Goal: Task Accomplishment & Management: Manage account settings

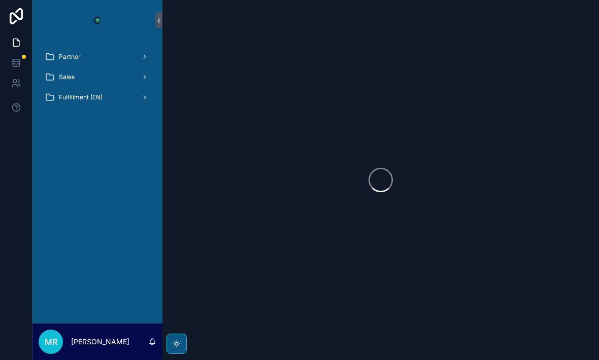
scroll to position [33, 0]
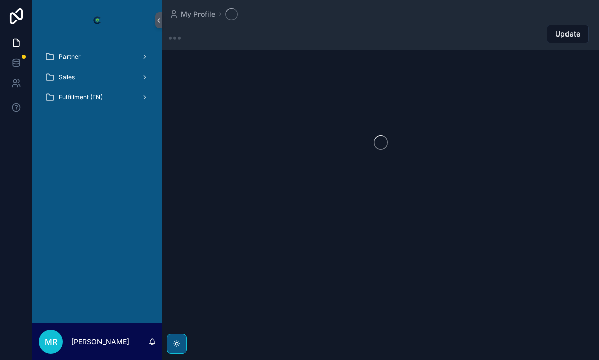
click at [145, 48] on link "Partner" at bounding box center [98, 57] width 118 height 18
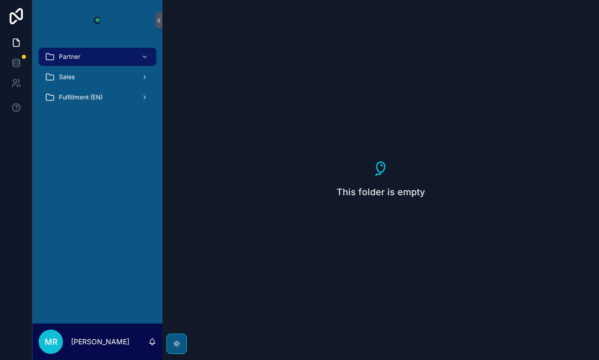
click at [118, 69] on div "Sales" at bounding box center [98, 77] width 106 height 16
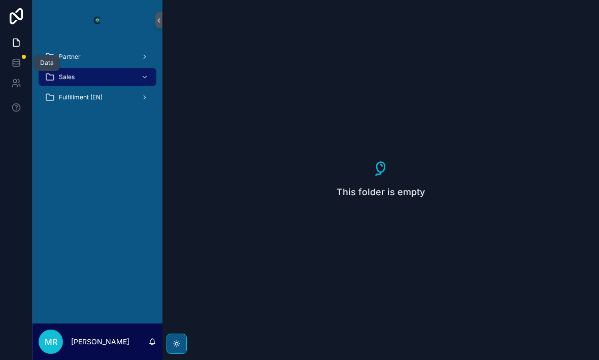
click at [19, 58] on icon at bounding box center [16, 63] width 10 height 10
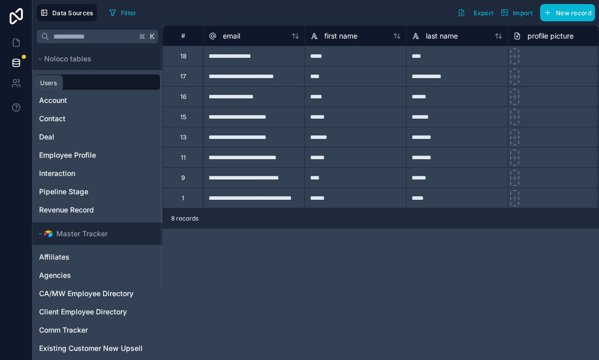
click at [23, 73] on link at bounding box center [16, 83] width 32 height 20
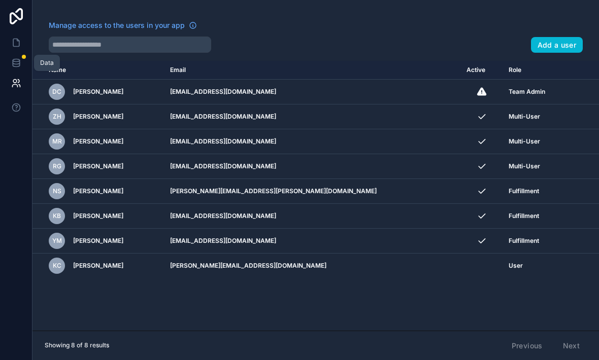
scroll to position [33, 0]
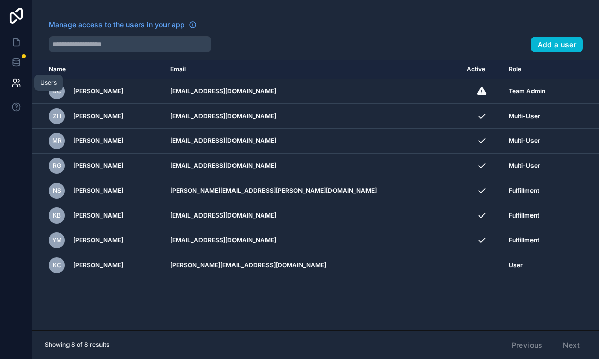
click at [23, 93] on button at bounding box center [16, 107] width 32 height 28
click at [24, 32] on link at bounding box center [16, 42] width 32 height 20
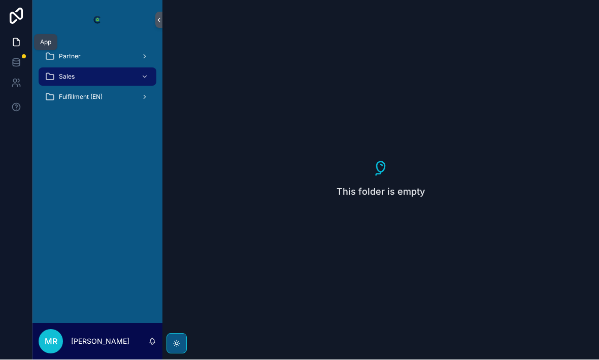
click at [133, 89] on div "Fulfillment (EN)" at bounding box center [98, 97] width 106 height 16
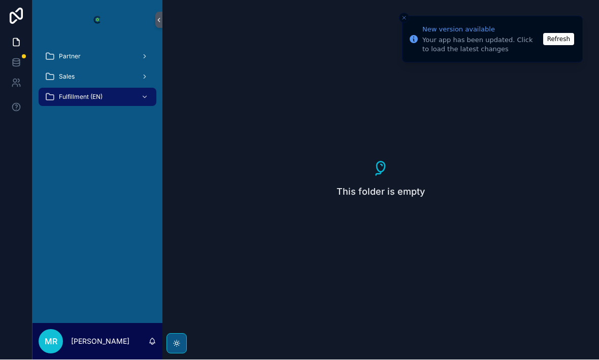
click at [93, 49] on div "Partner" at bounding box center [98, 57] width 106 height 16
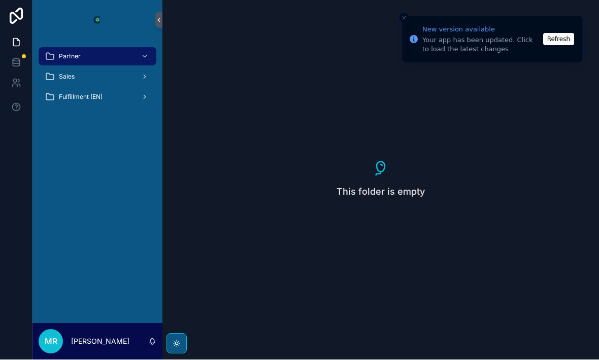
click at [569, 44] on button "Refresh" at bounding box center [558, 39] width 31 height 12
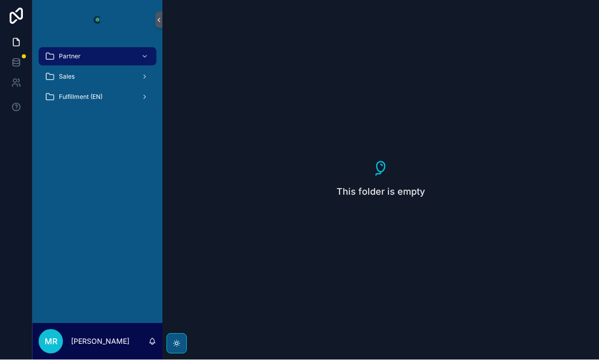
click at [564, 48] on div "This folder is empty" at bounding box center [380, 180] width 436 height 360
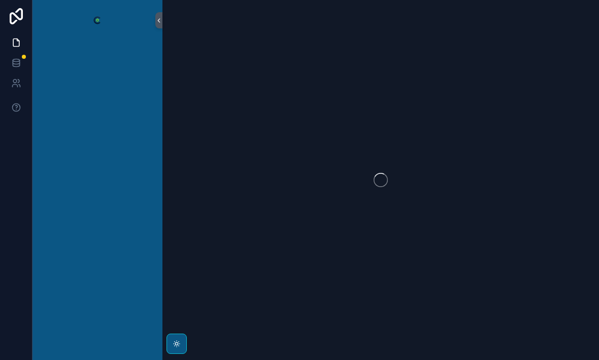
scroll to position [34, 0]
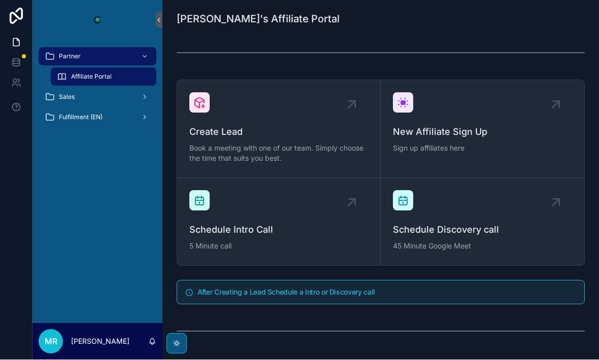
scroll to position [32, 0]
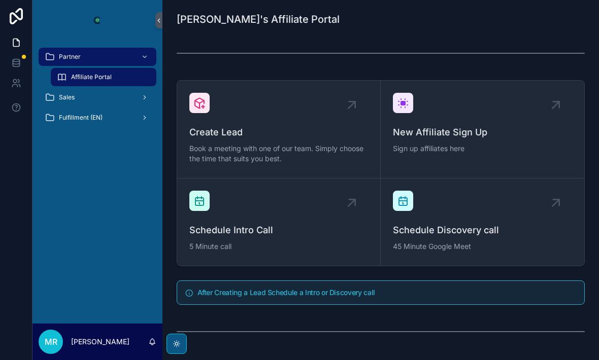
click at [119, 89] on div "Sales" at bounding box center [98, 97] width 106 height 16
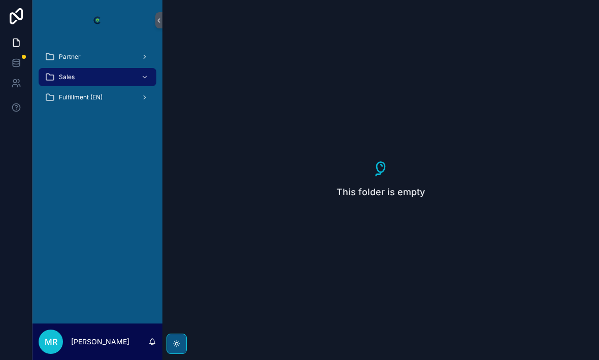
click at [117, 63] on div "Partner" at bounding box center [98, 57] width 106 height 16
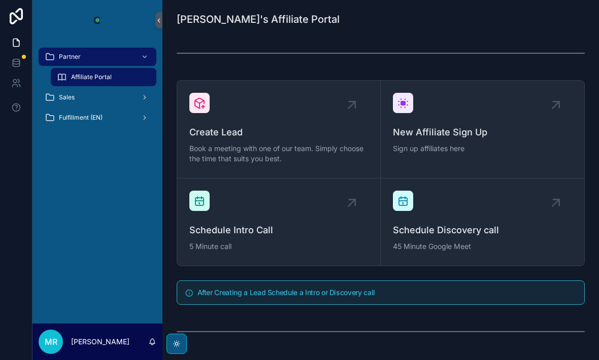
click at [13, 151] on div at bounding box center [16, 180] width 32 height 360
click at [14, 120] on button at bounding box center [16, 107] width 32 height 28
click at [23, 111] on button at bounding box center [16, 107] width 32 height 28
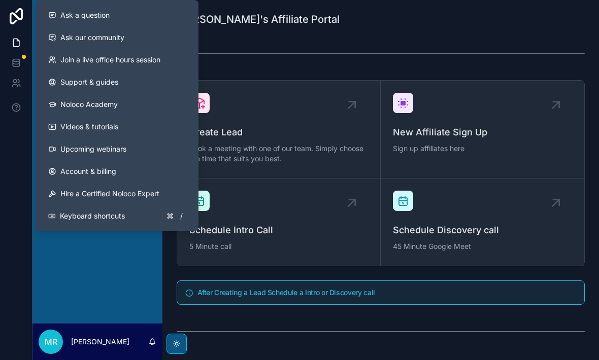
click at [13, 207] on div at bounding box center [16, 180] width 32 height 360
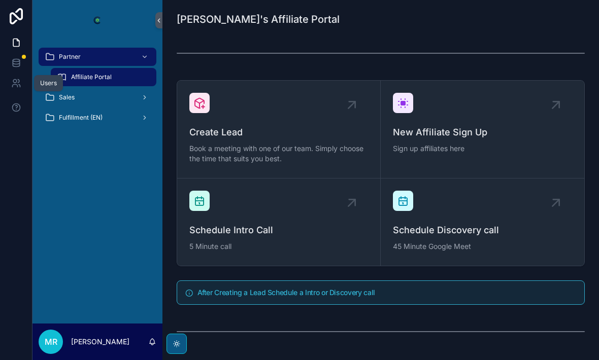
click at [18, 77] on link at bounding box center [16, 83] width 32 height 20
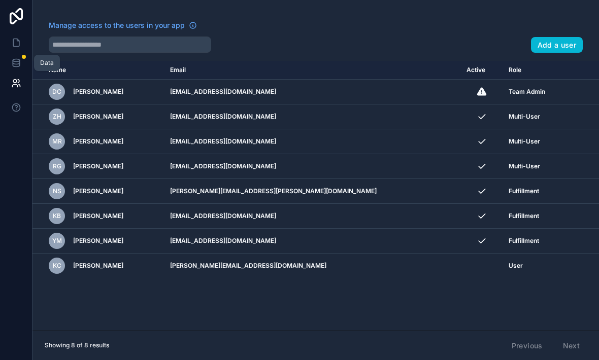
click at [15, 60] on icon at bounding box center [16, 63] width 10 height 10
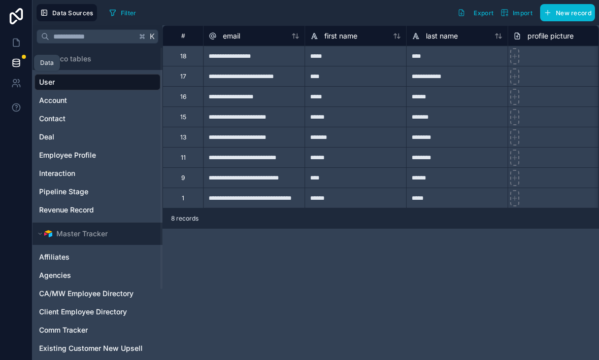
click at [14, 79] on icon at bounding box center [16, 83] width 10 height 10
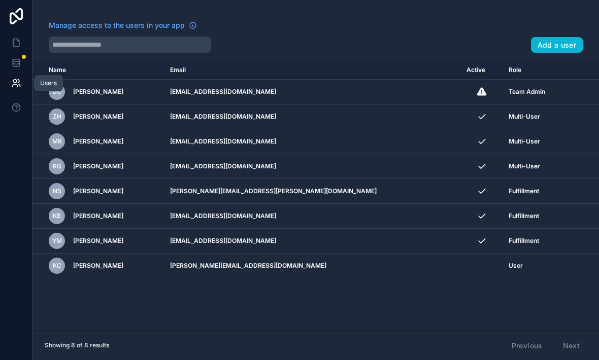
click at [515, 143] on div "Multi-User" at bounding box center [536, 142] width 54 height 8
click at [0, 0] on icon "scrollable content" at bounding box center [0, 0] width 0 height 0
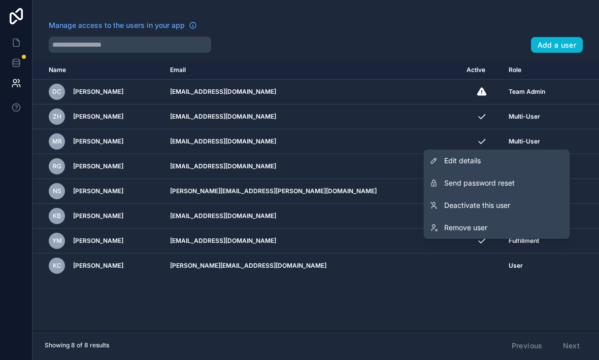
click at [504, 158] on link "Edit details" at bounding box center [497, 161] width 146 height 22
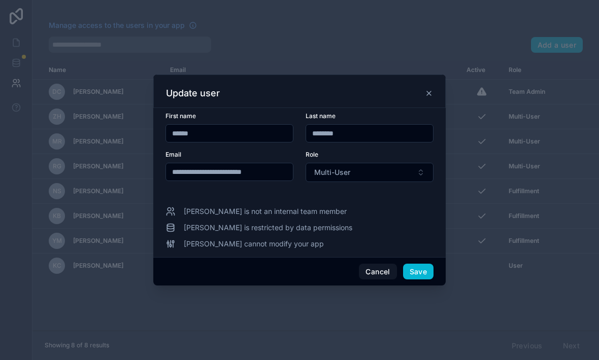
click at [375, 264] on button "Cancel" at bounding box center [378, 272] width 38 height 16
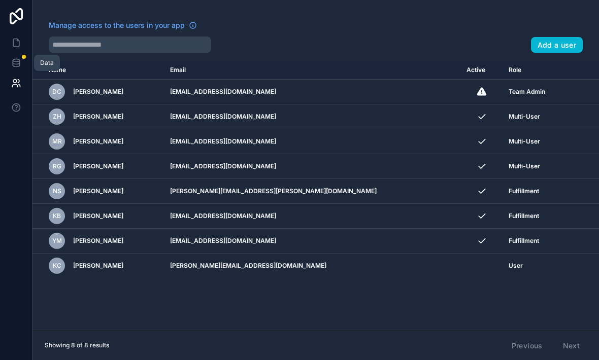
click at [15, 56] on link at bounding box center [16, 63] width 32 height 20
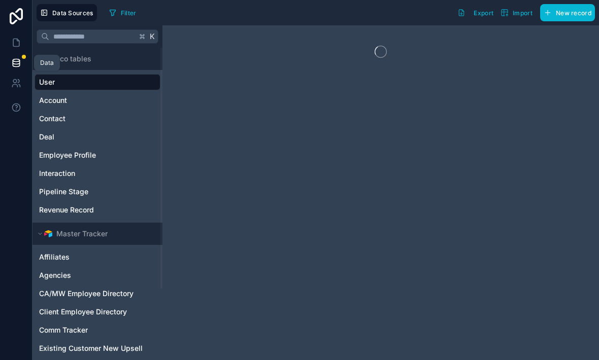
click at [20, 28] on link at bounding box center [16, 16] width 32 height 32
